Goal: Transaction & Acquisition: Purchase product/service

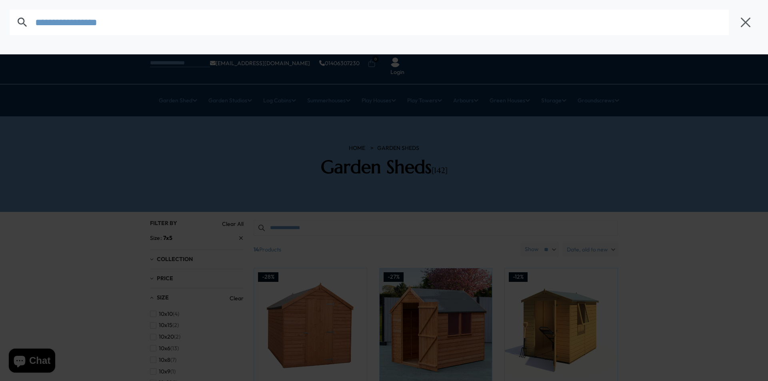
click at [665, 220] on div at bounding box center [384, 190] width 768 height 381
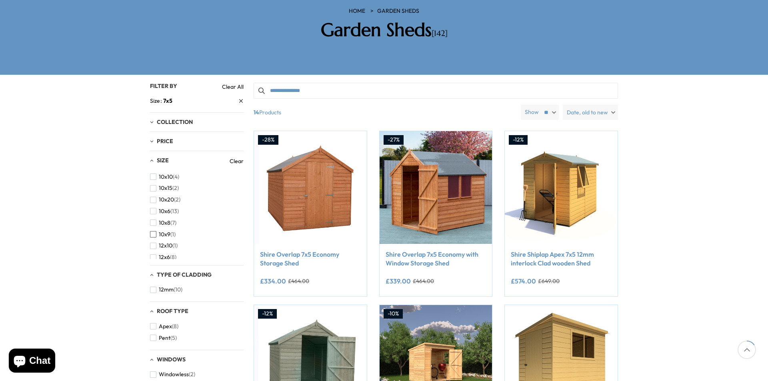
scroll to position [120, 0]
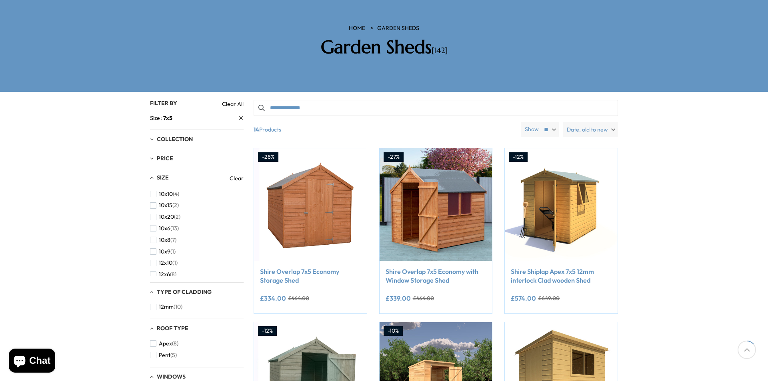
click at [152, 174] on div "Size" at bounding box center [190, 178] width 80 height 8
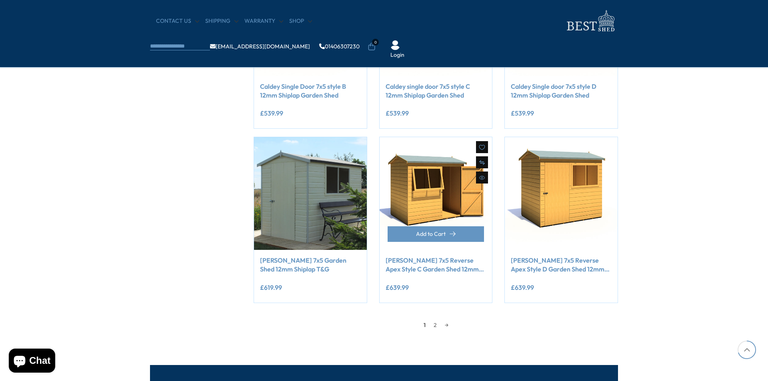
scroll to position [600, 0]
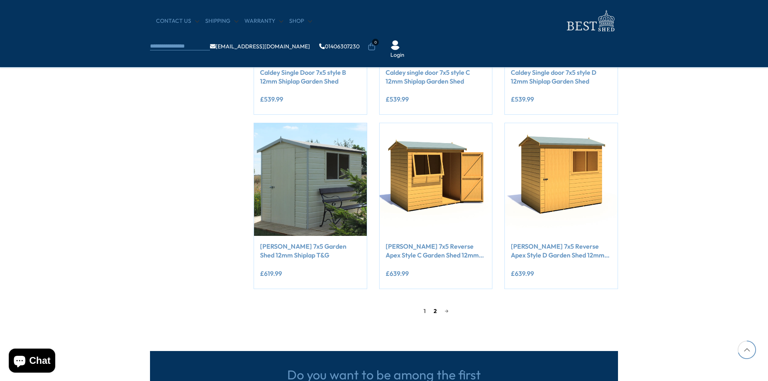
click at [434, 310] on link "2" at bounding box center [435, 311] width 11 height 12
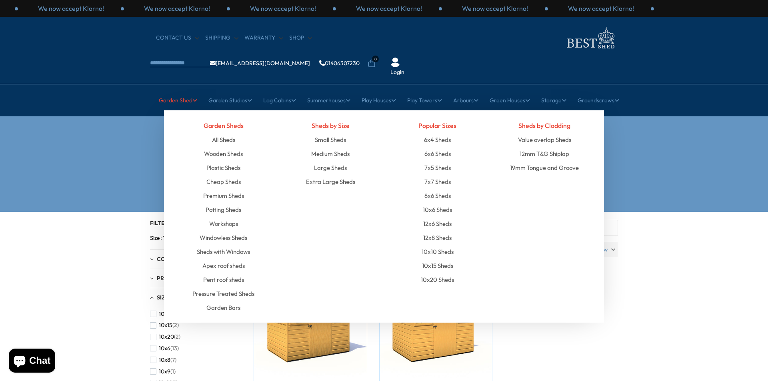
click at [172, 90] on link "Garden Shed" at bounding box center [178, 100] width 38 height 20
click at [433, 189] on link "8x6 Sheds" at bounding box center [438, 196] width 26 height 14
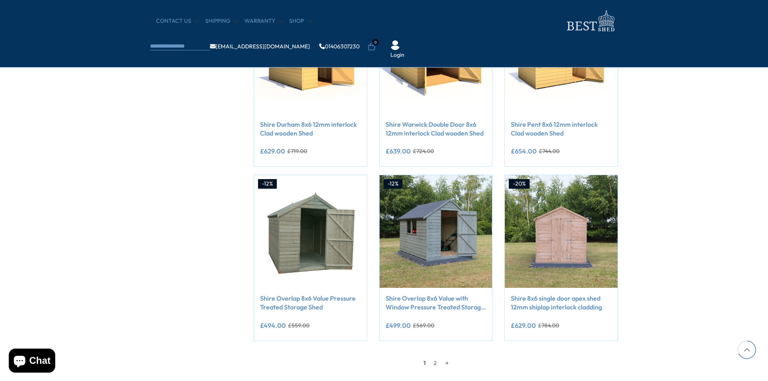
scroll to position [600, 0]
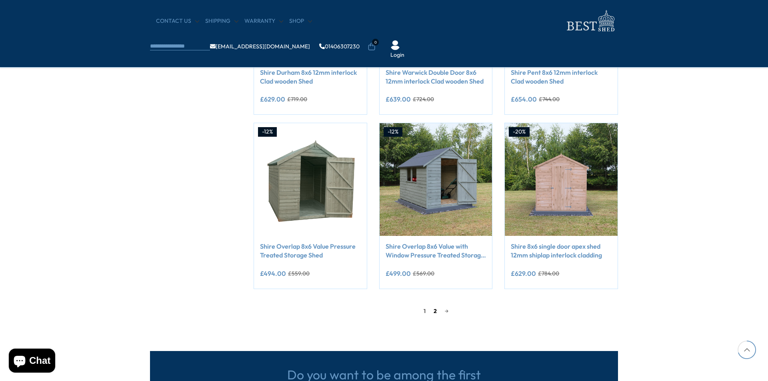
click at [433, 312] on link "2" at bounding box center [435, 311] width 11 height 12
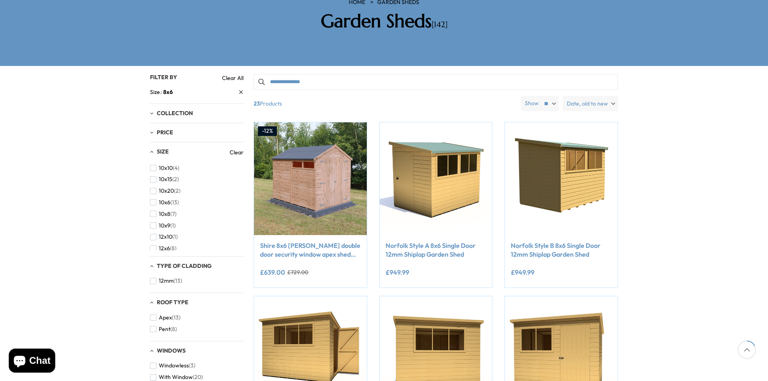
scroll to position [160, 0]
